Goal: Task Accomplishment & Management: Complete application form

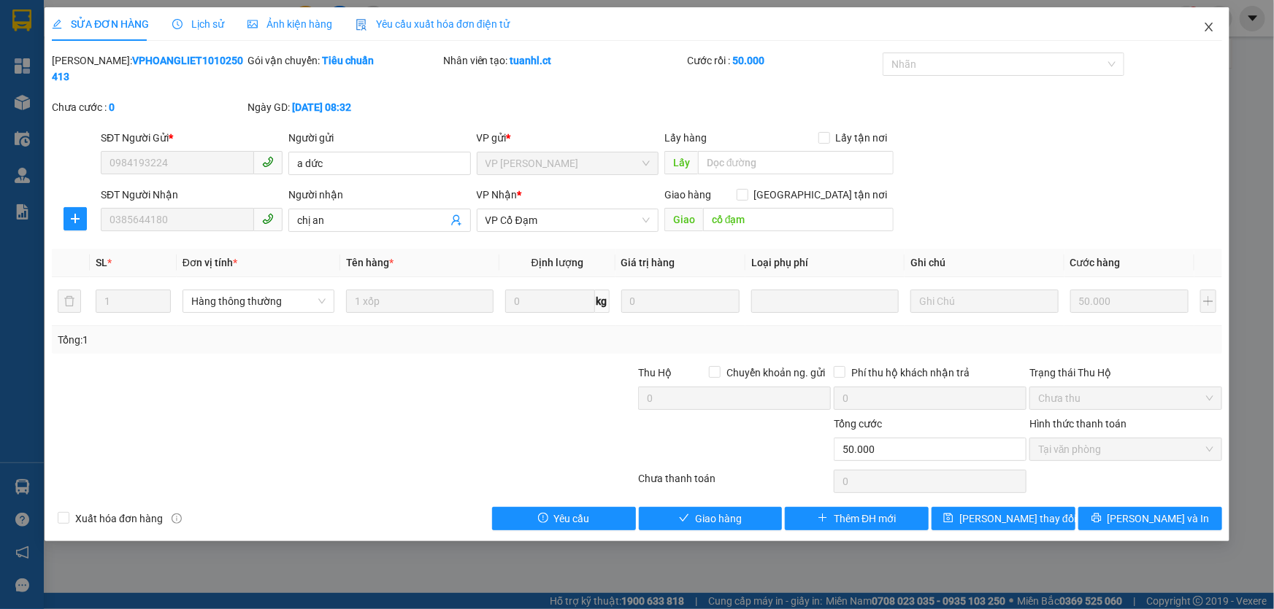
click at [1212, 26] on icon "close" at bounding box center [1209, 27] width 12 height 12
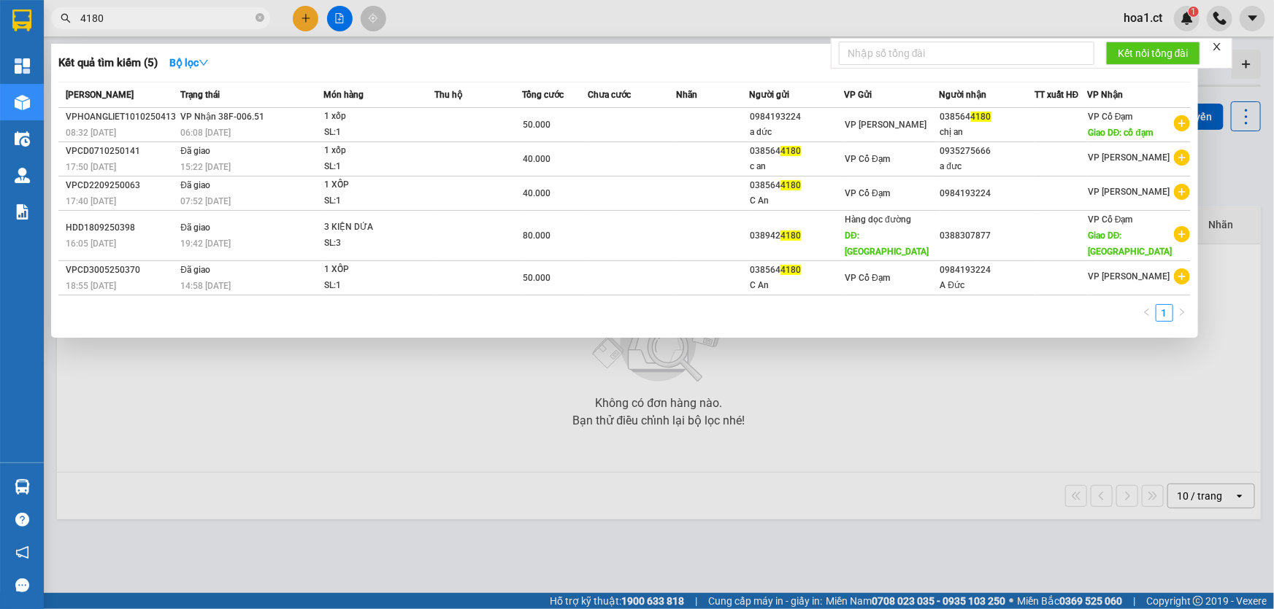
click at [128, 25] on input "4180" at bounding box center [166, 18] width 172 height 16
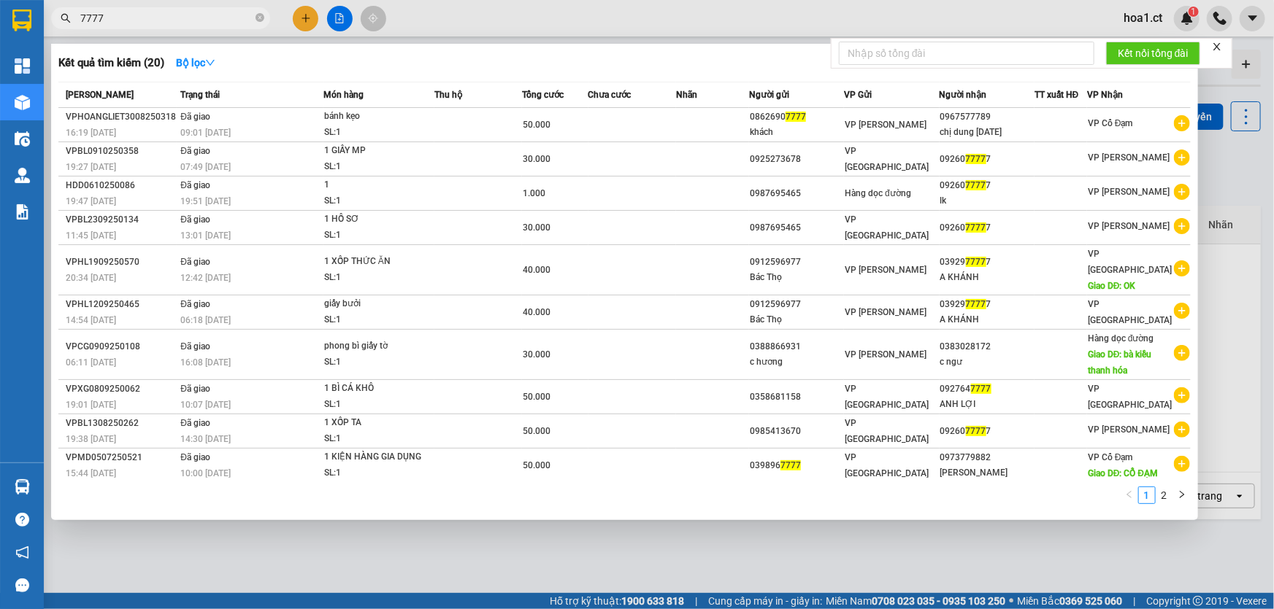
click at [114, 20] on input "7777" at bounding box center [166, 18] width 172 height 16
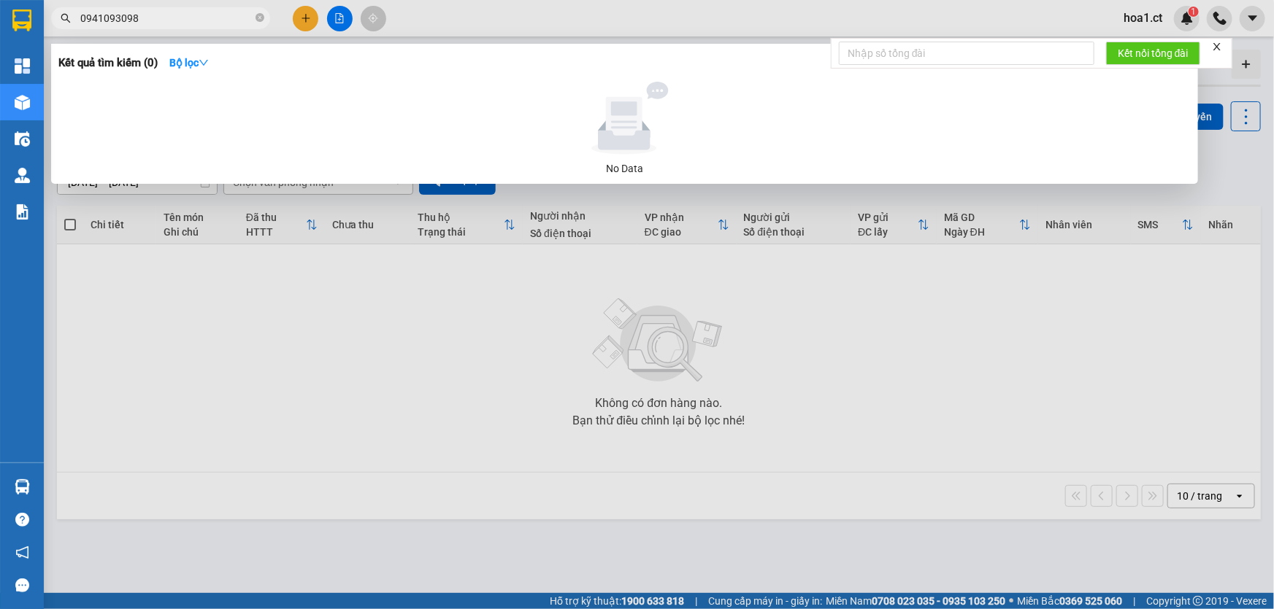
type input "0941093098"
click at [308, 15] on div at bounding box center [637, 304] width 1274 height 609
click at [258, 18] on icon "close-circle" at bounding box center [259, 17] width 9 height 9
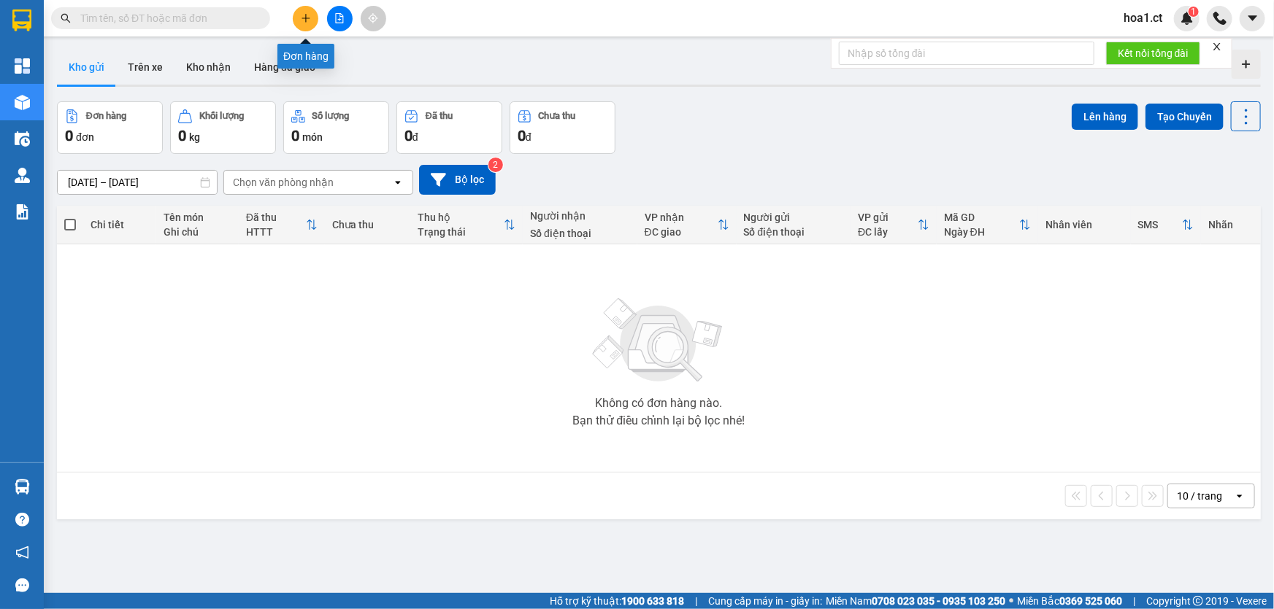
click at [304, 21] on icon "plus" at bounding box center [306, 18] width 10 height 10
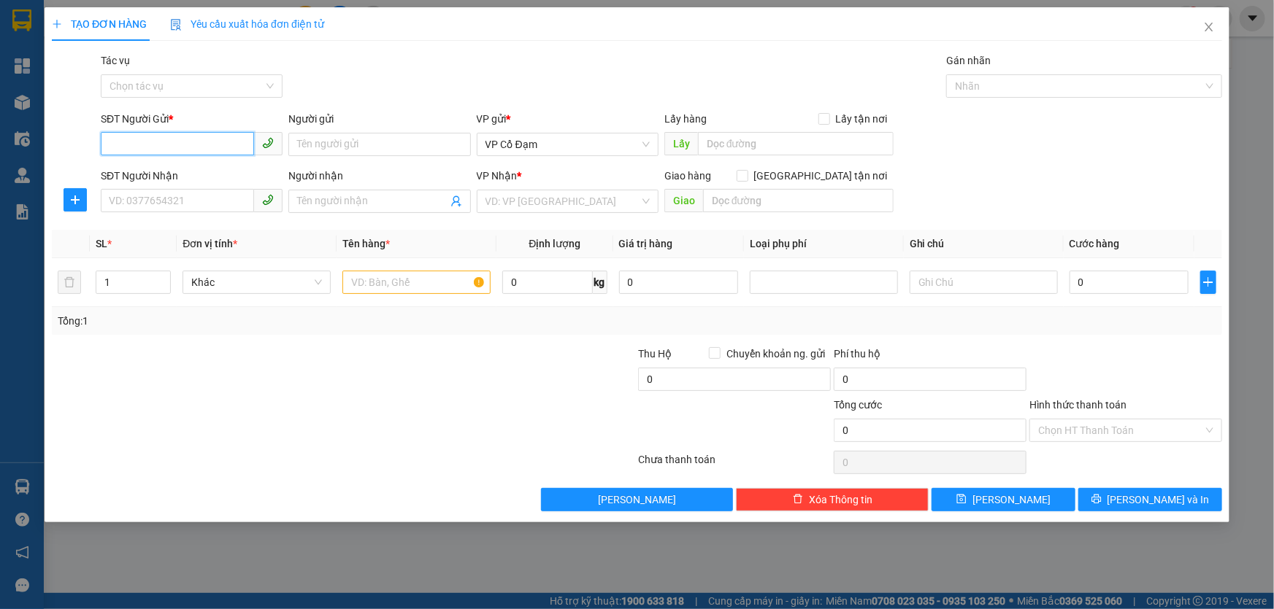
click at [178, 135] on input "SĐT Người Gửi *" at bounding box center [177, 143] width 153 height 23
type input "0974225544"
click at [220, 206] on input "SĐT Người Nhận" at bounding box center [177, 200] width 153 height 23
type input "0389771508"
click at [1066, 348] on div at bounding box center [1126, 371] width 196 height 51
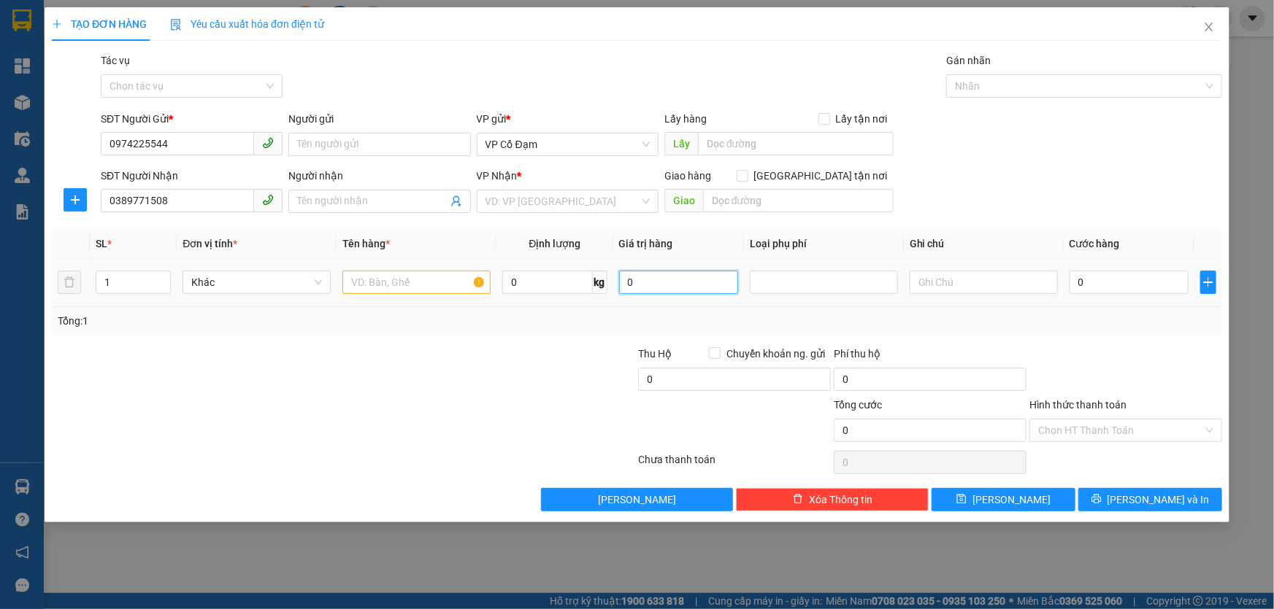
click at [679, 284] on input "0" at bounding box center [678, 282] width 119 height 23
click at [812, 285] on div at bounding box center [823, 283] width 141 height 18
click at [422, 340] on div "Transit Pickup Surcharge Ids Transit Deliver Surcharge Ids Transit Deliver Surc…" at bounding box center [637, 282] width 1170 height 459
click at [1090, 280] on input "0" at bounding box center [1128, 282] width 119 height 23
click at [1096, 343] on div "Transit Pickup Surcharge Ids Transit Deliver Surcharge Ids Transit Deliver Surc…" at bounding box center [637, 282] width 1170 height 459
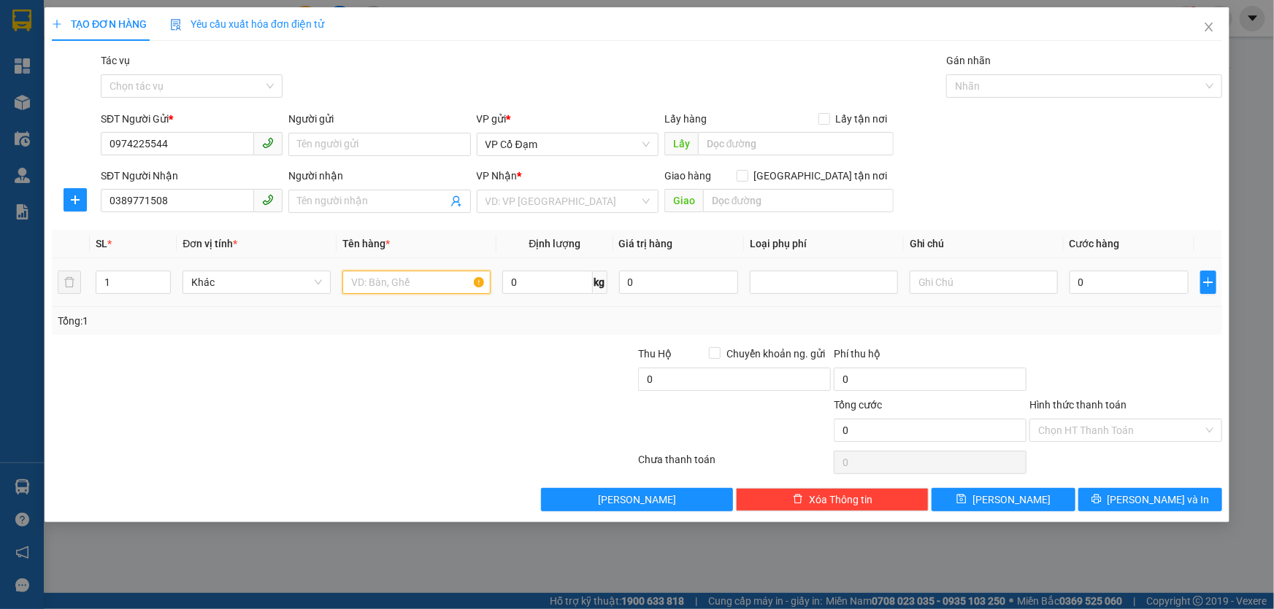
click at [416, 285] on input "text" at bounding box center [416, 282] width 148 height 23
click at [934, 285] on input "text" at bounding box center [983, 282] width 148 height 23
type input "t"
click at [911, 282] on input "Thoan" at bounding box center [983, 282] width 148 height 23
click at [1002, 277] on input "E Thoan" at bounding box center [983, 282] width 148 height 23
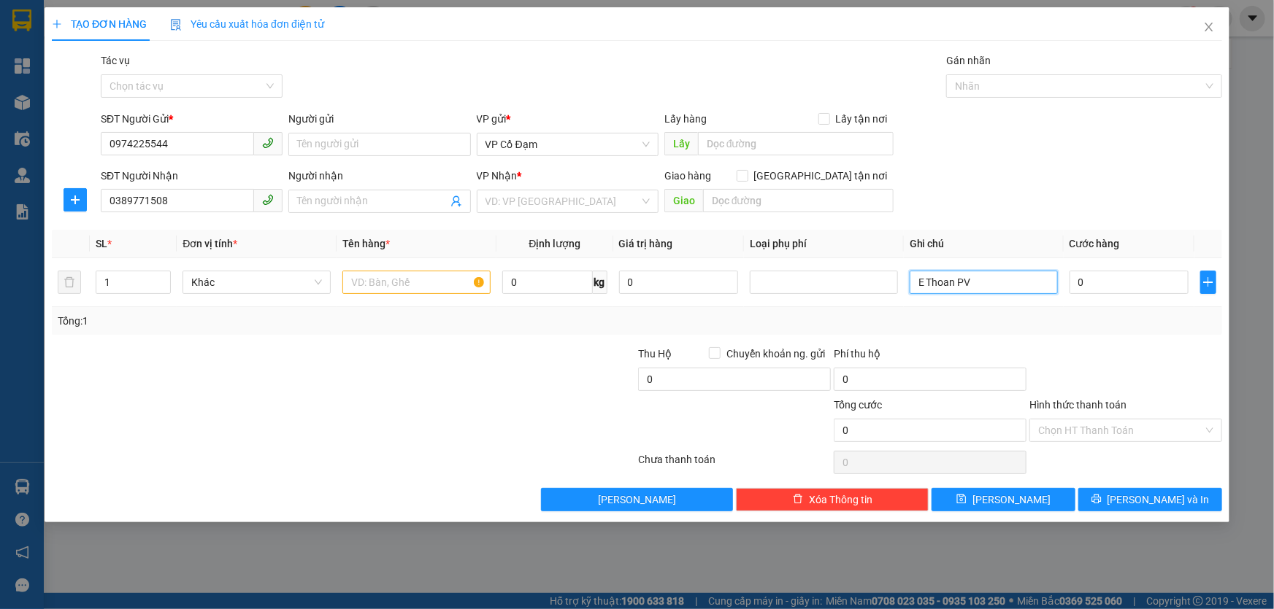
type input "E Thoan PV"
click at [1084, 196] on div "SĐT Người Nhận 0389771508 Người nhận Tên người nhận VP Nhận * VD: VP [GEOGRAPHI…" at bounding box center [661, 193] width 1127 height 51
click at [373, 280] on input "text" at bounding box center [416, 282] width 148 height 23
type input "1 Phong Bì"
click at [399, 350] on div at bounding box center [245, 371] width 391 height 51
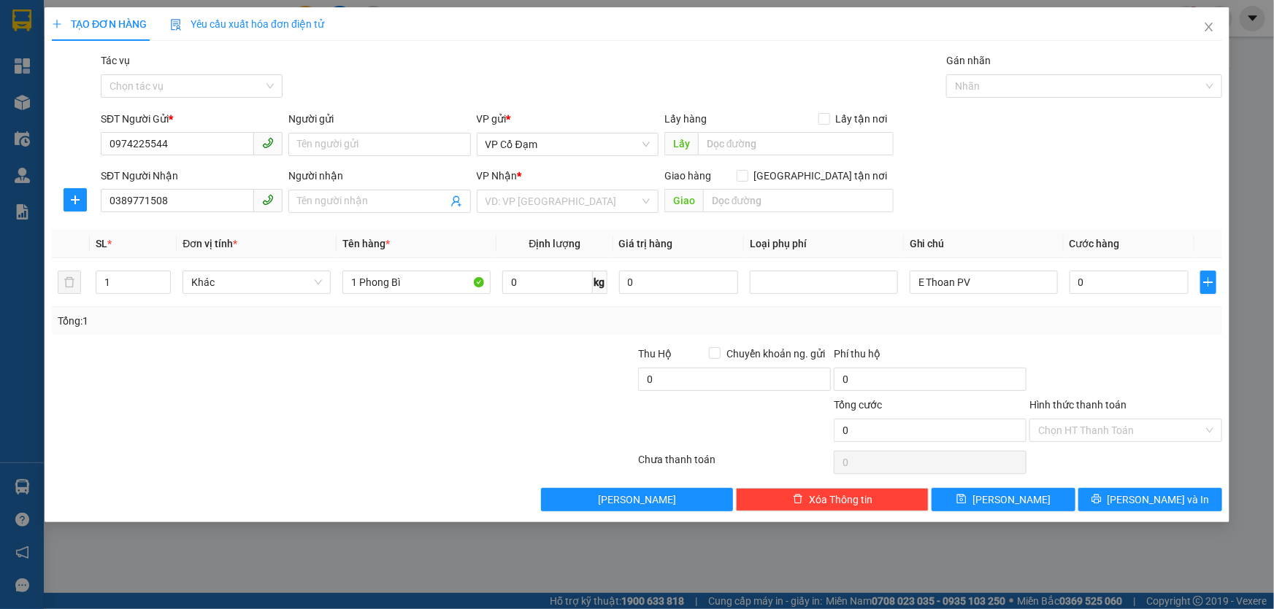
click at [1008, 180] on div "SĐT Người Nhận 0389771508 Người nhận Tên người nhận VP Nhận * VD: VP [GEOGRAPHI…" at bounding box center [661, 193] width 1127 height 51
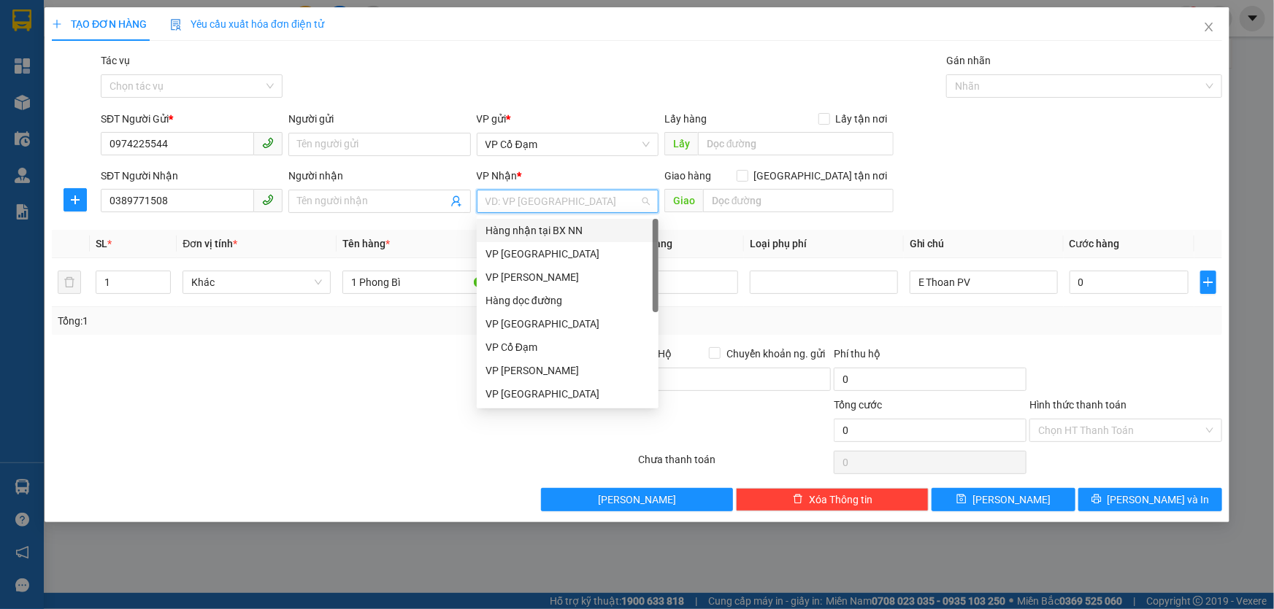
click at [566, 209] on input "search" at bounding box center [562, 202] width 154 height 22
click at [549, 250] on div "VP [GEOGRAPHIC_DATA]" at bounding box center [567, 254] width 164 height 16
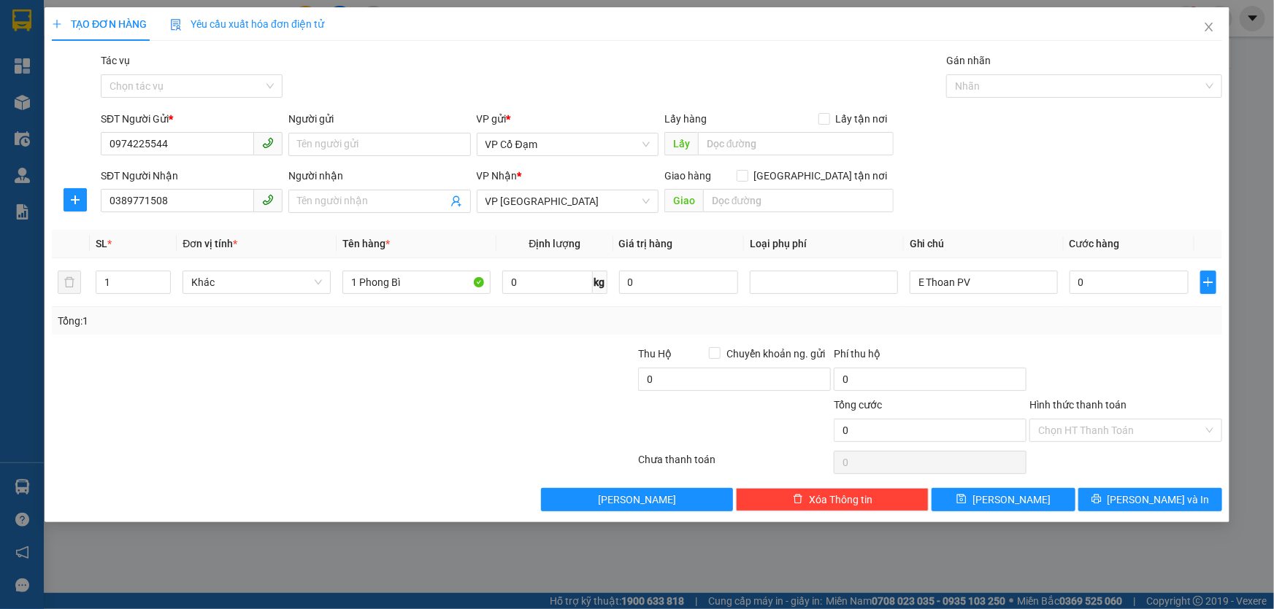
click at [954, 164] on form "SĐT Người Gửi * 0974225544 Người gửi Tên người gửi VP gửi * VP Cổ Đạm Lấy hàng …" at bounding box center [637, 165] width 1170 height 108
click at [1036, 190] on div "SĐT Người Nhận 0389771508 Người nhận Tên người nhận VP Nhận * VP [PERSON_NAME] …" at bounding box center [661, 193] width 1127 height 51
click at [1012, 505] on span "[PERSON_NAME]" at bounding box center [1011, 500] width 78 height 16
click at [1207, 28] on icon "close" at bounding box center [1209, 27] width 12 height 12
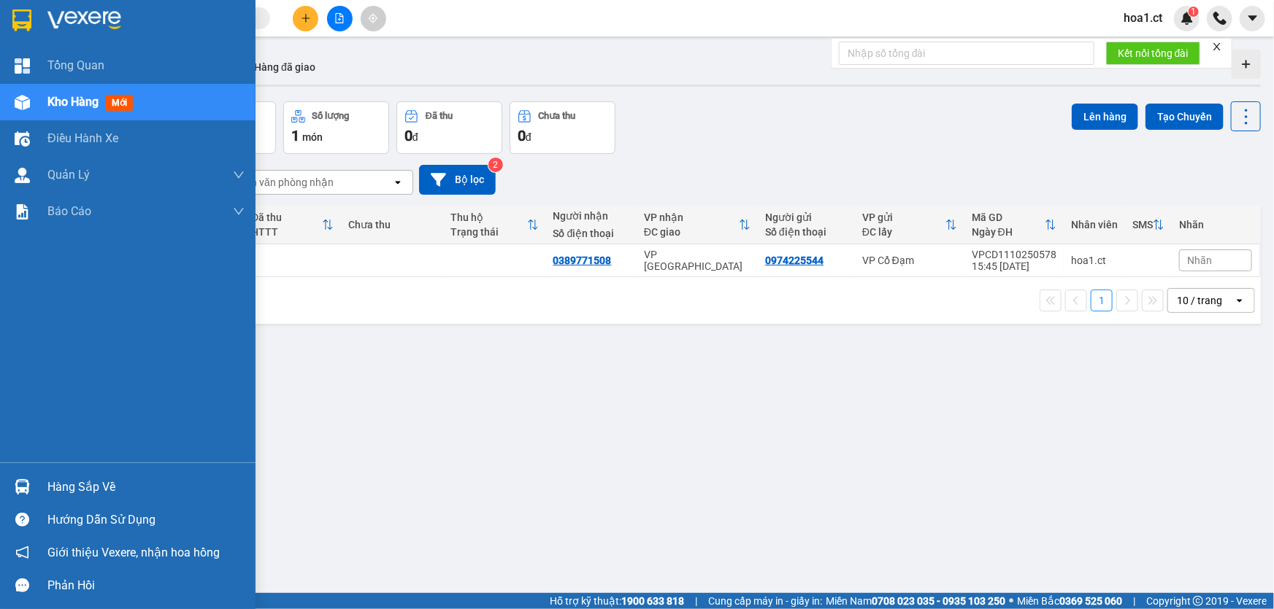
click at [71, 105] on span "Kho hàng" at bounding box center [72, 102] width 51 height 14
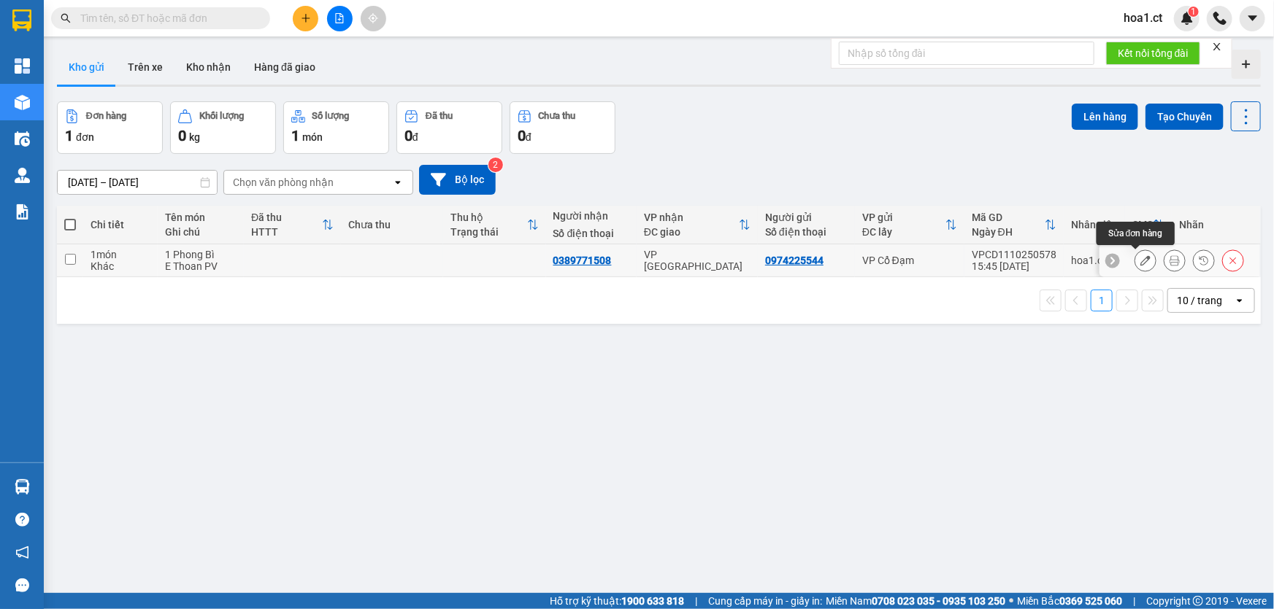
click at [1140, 257] on icon at bounding box center [1145, 260] width 10 height 10
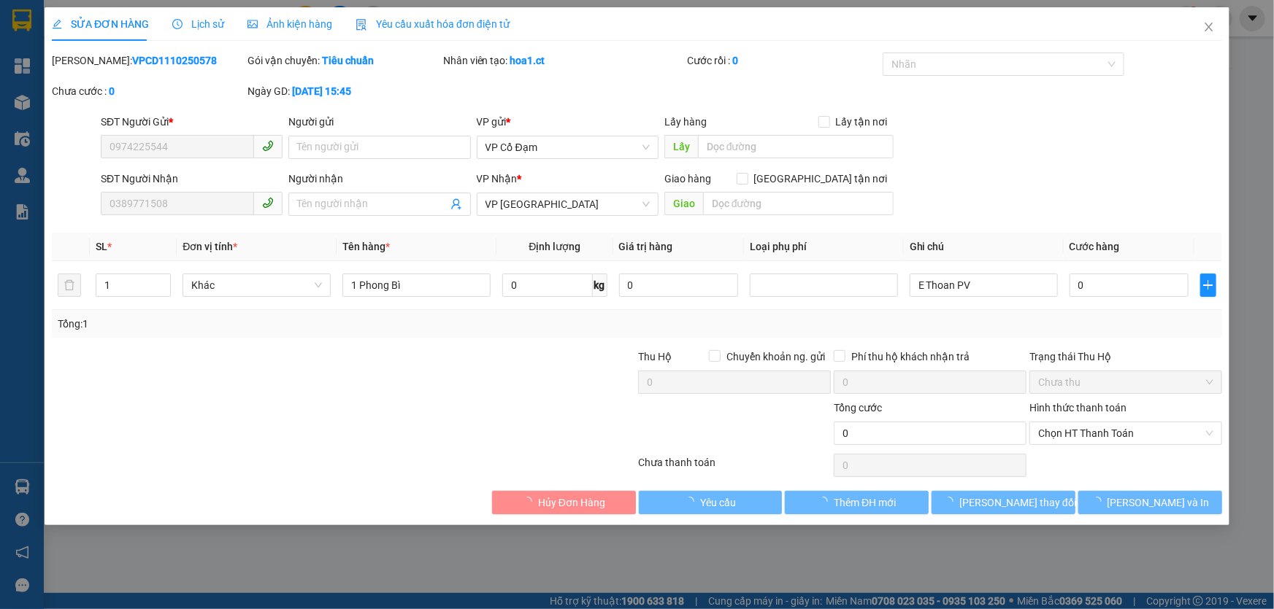
type input "0974225544"
type input "0389771508"
type input "0"
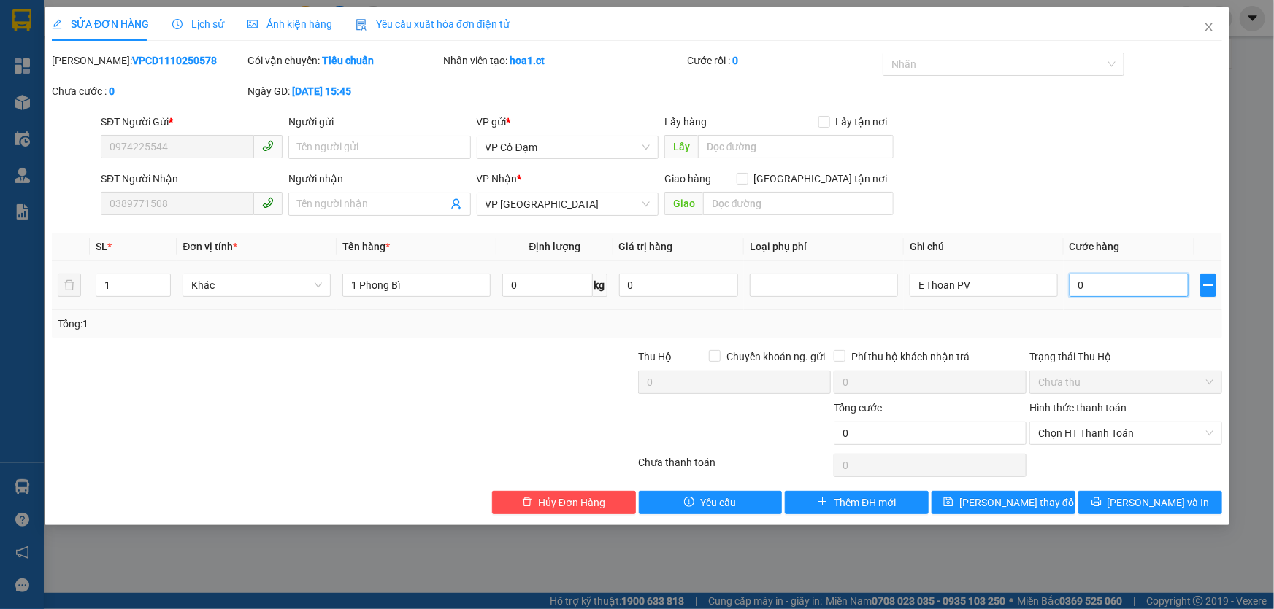
click at [1132, 289] on input "0" at bounding box center [1128, 285] width 119 height 23
click at [785, 283] on div at bounding box center [823, 286] width 141 height 18
click at [450, 440] on div at bounding box center [540, 425] width 196 height 51
